Goal: Book appointment/travel/reservation

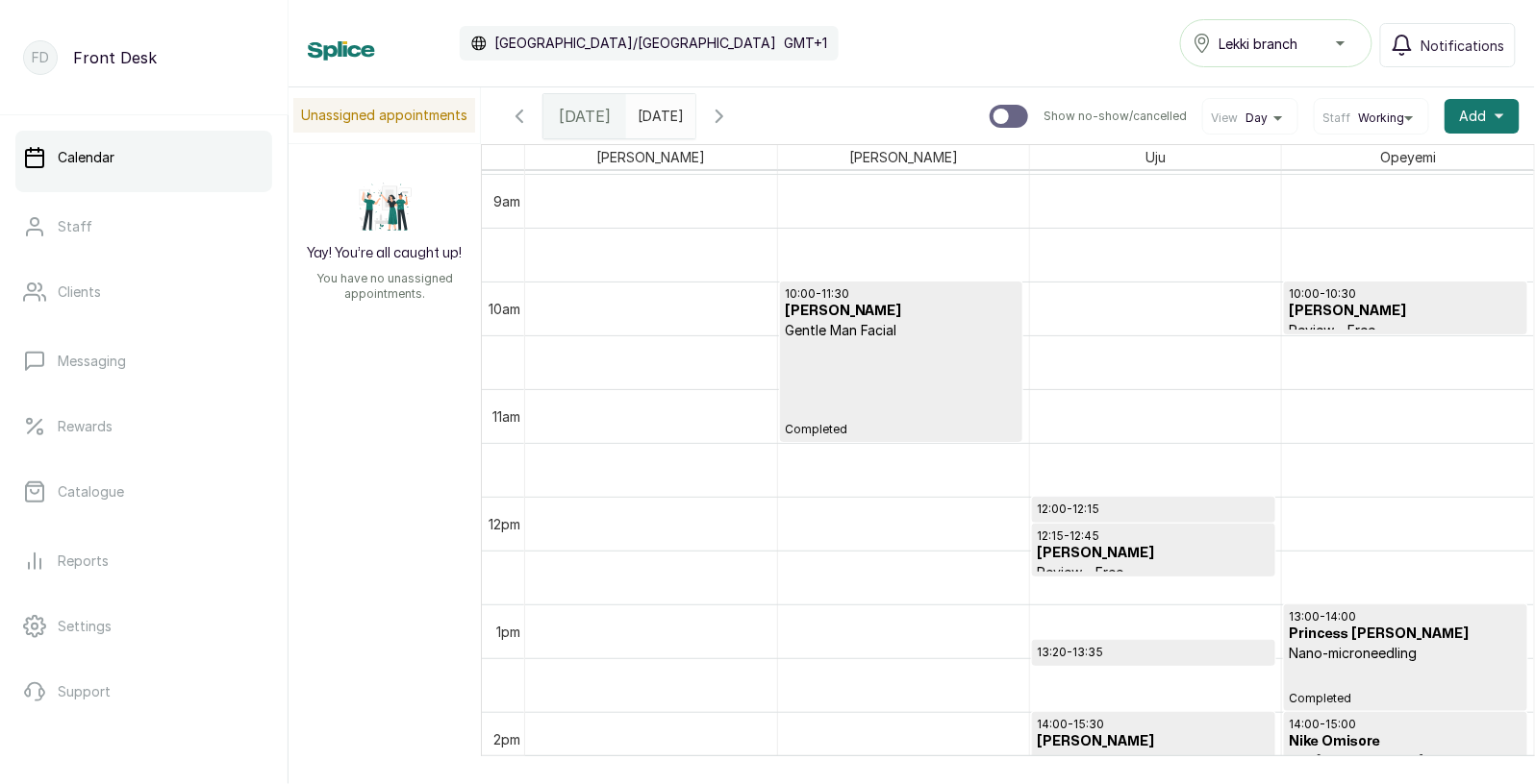
click at [658, 105] on input "[DATE]" at bounding box center [643, 112] width 31 height 33
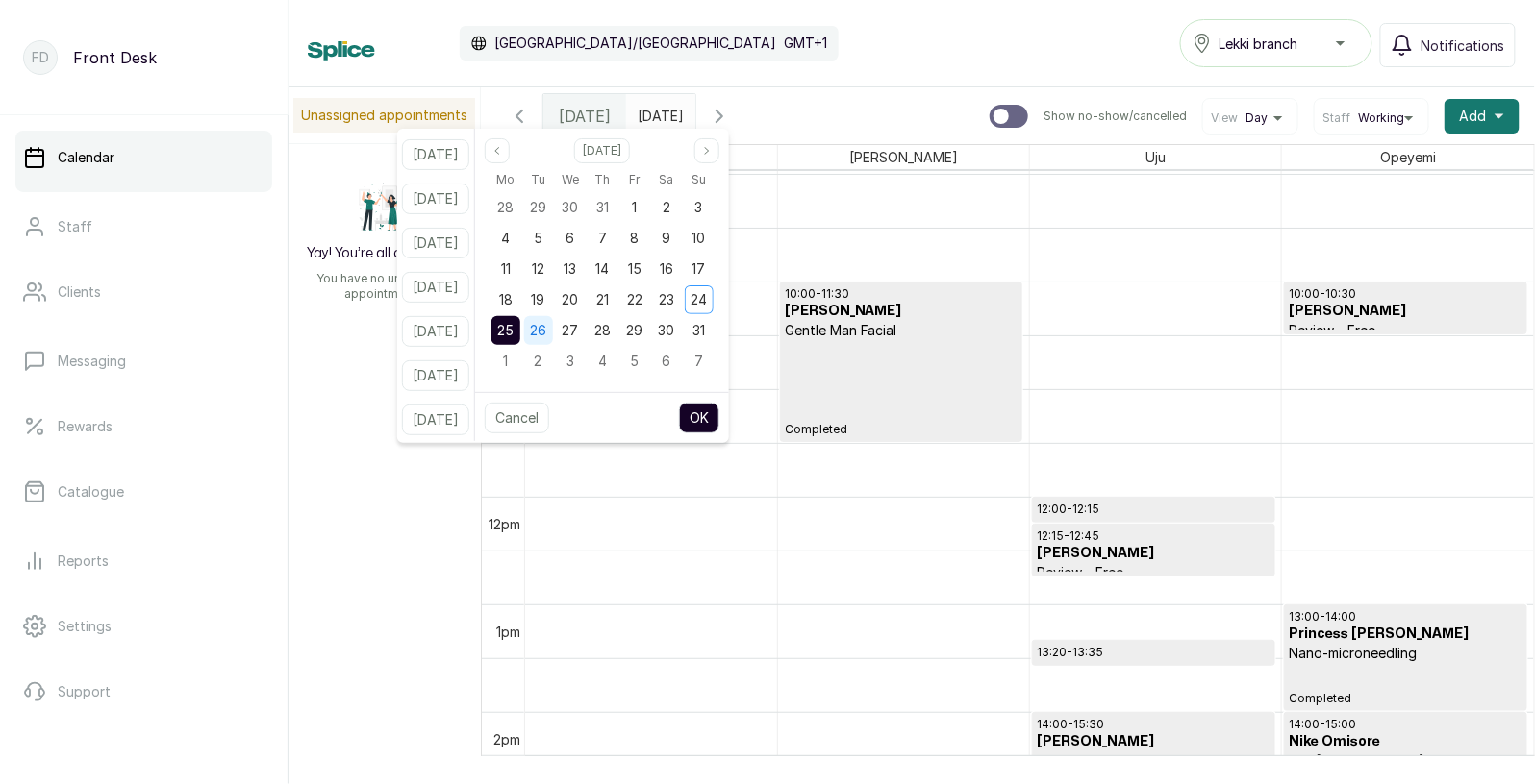
click at [553, 339] on div "26" at bounding box center [539, 330] width 29 height 29
click at [515, 333] on span "25" at bounding box center [506, 329] width 16 height 16
click at [717, 418] on button "OK" at bounding box center [700, 418] width 40 height 31
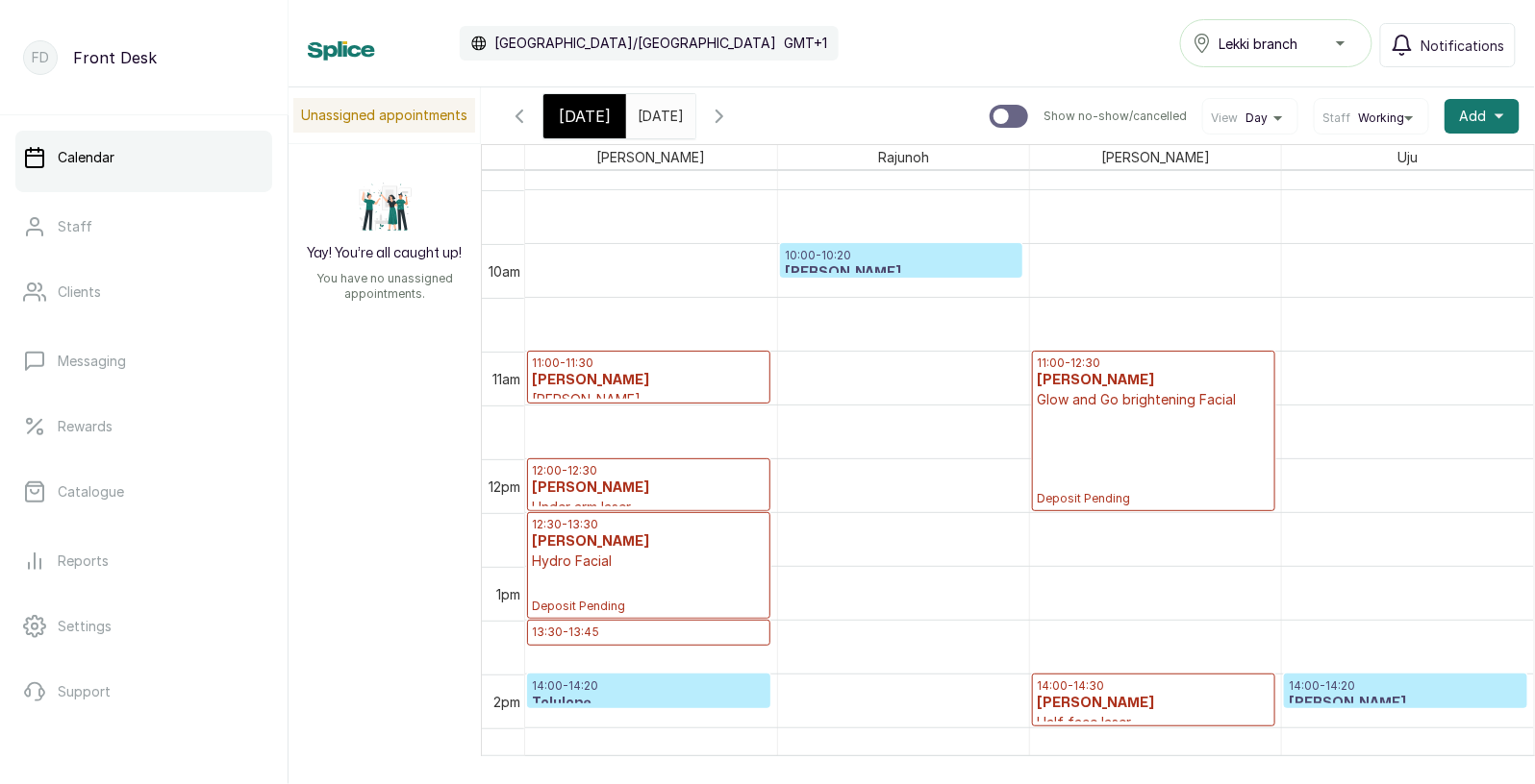
click at [931, 258] on p "10:00 - 10:20" at bounding box center [901, 256] width 234 height 15
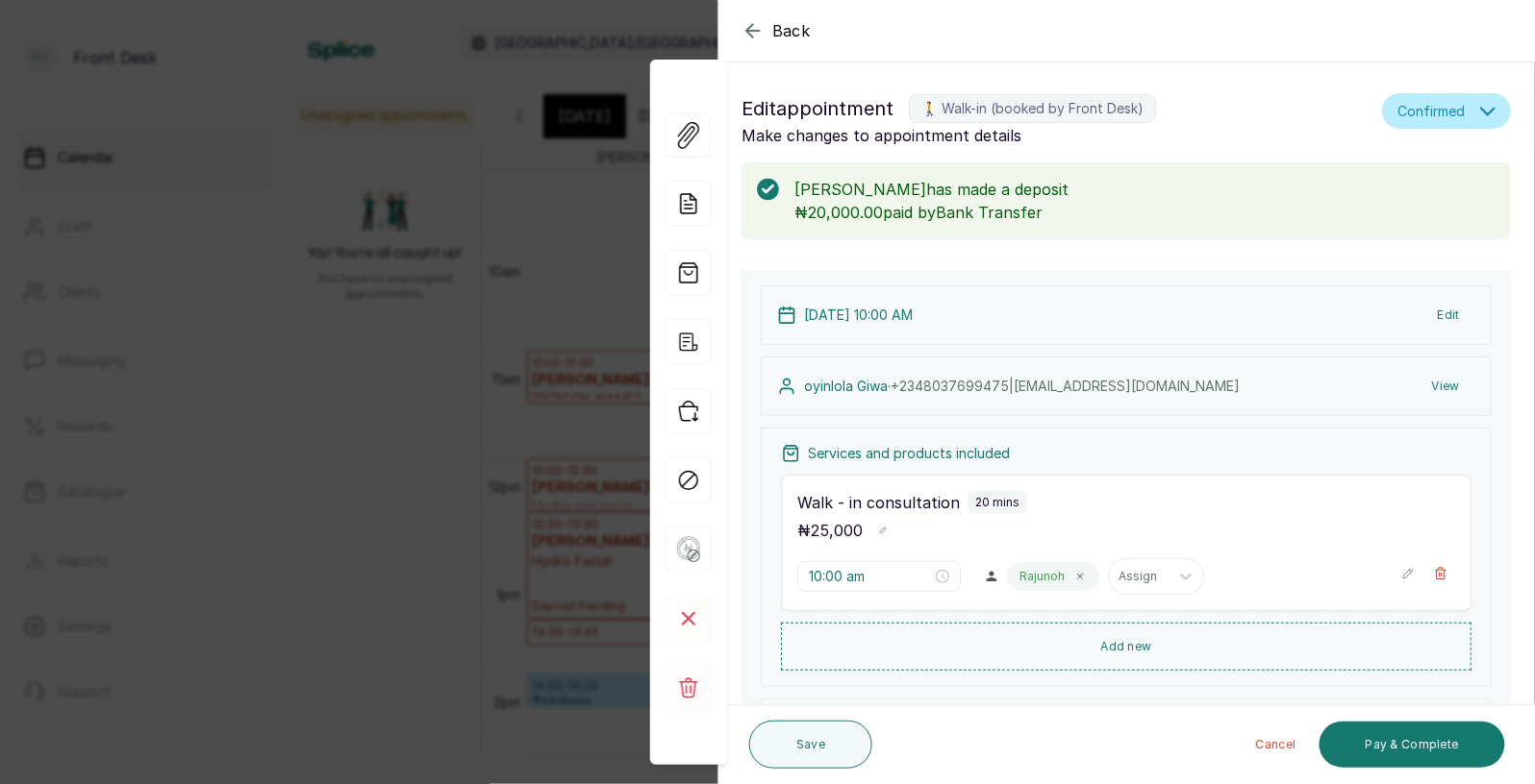
click at [781, 38] on span "Back" at bounding box center [792, 31] width 39 height 23
